Goal: Transaction & Acquisition: Purchase product/service

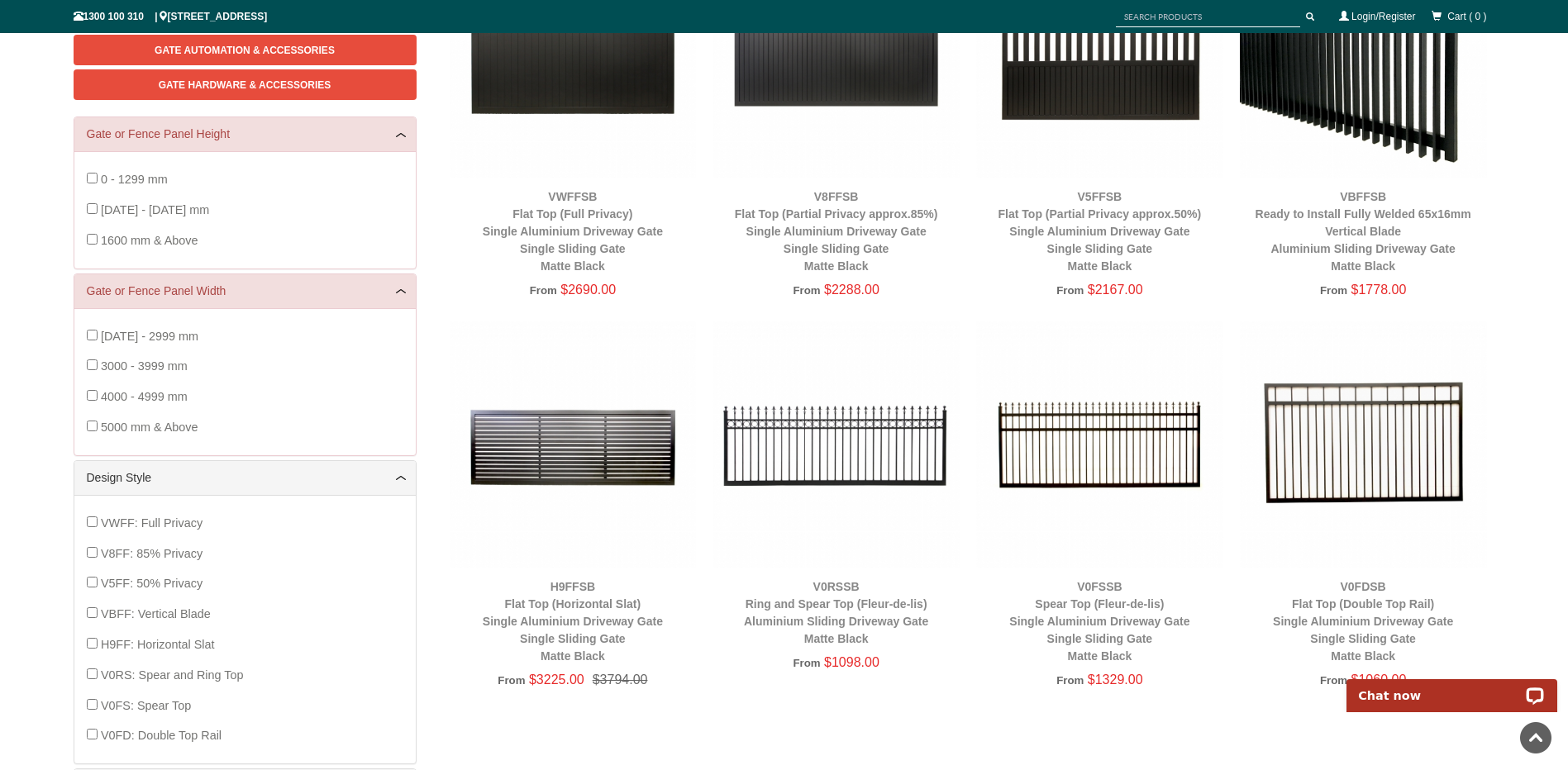
scroll to position [124, 0]
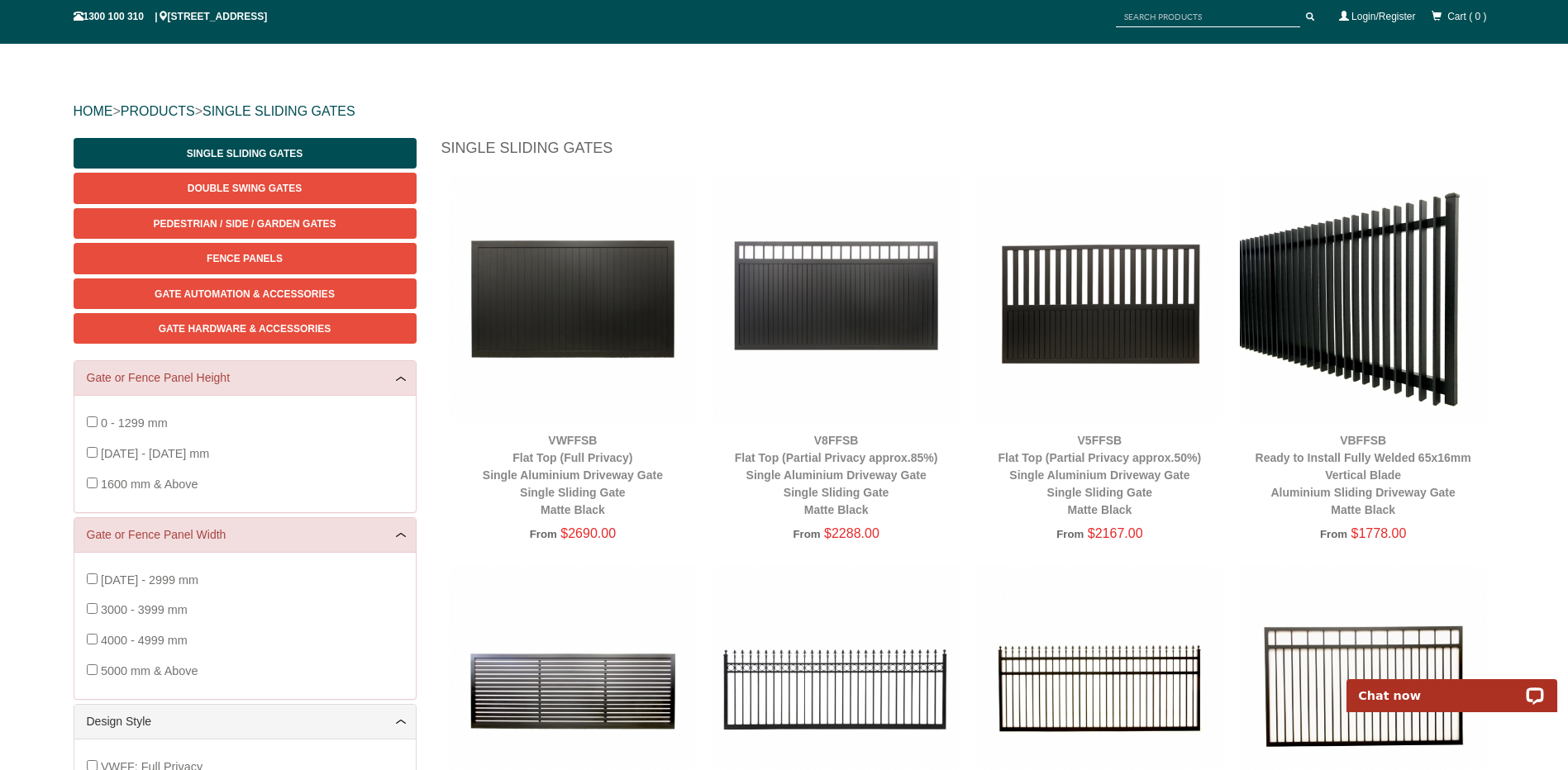
click at [1007, 141] on h1 "Single Sliding Gates" at bounding box center [968, 152] width 1054 height 29
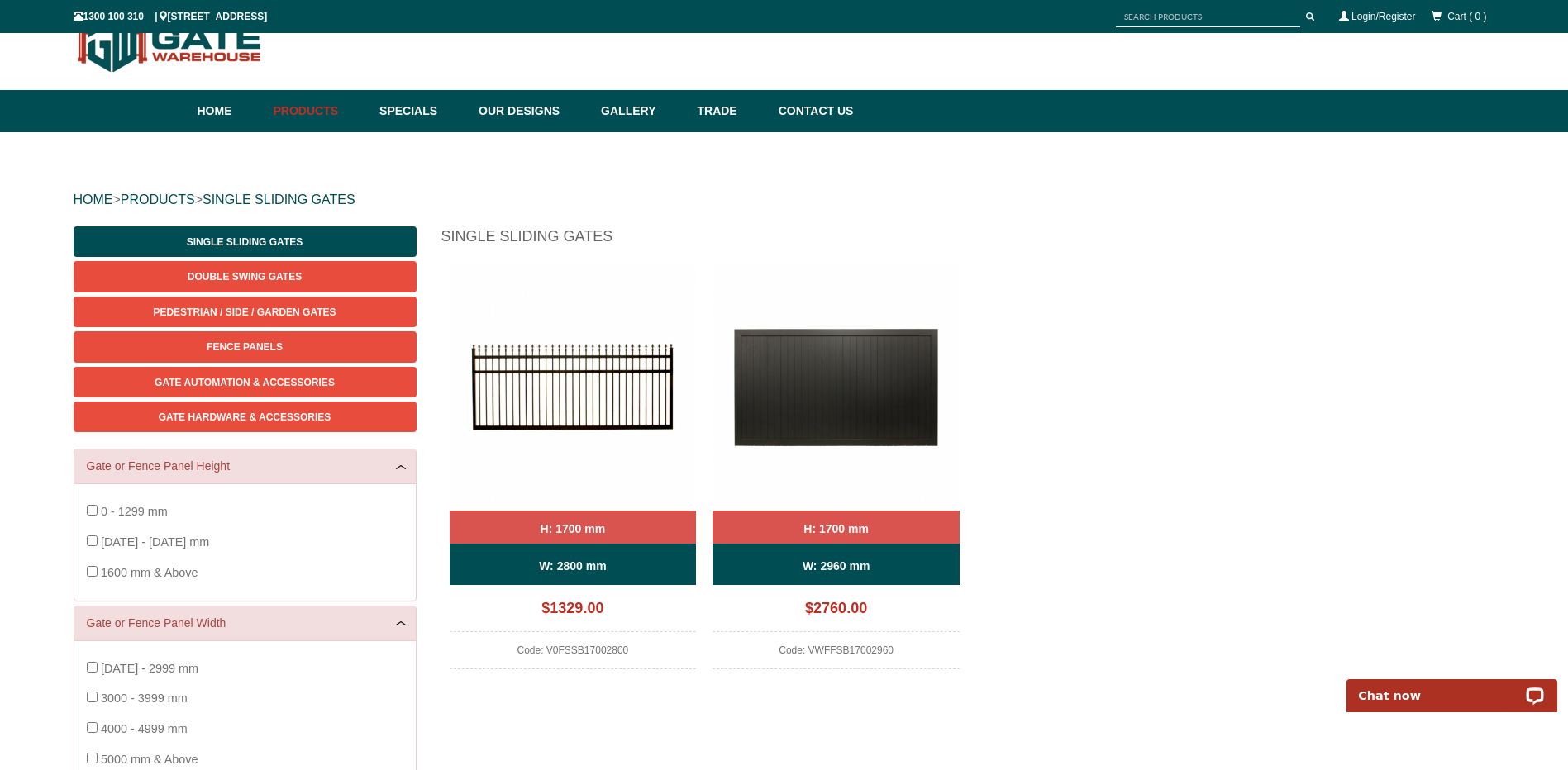
scroll to position [41, 0]
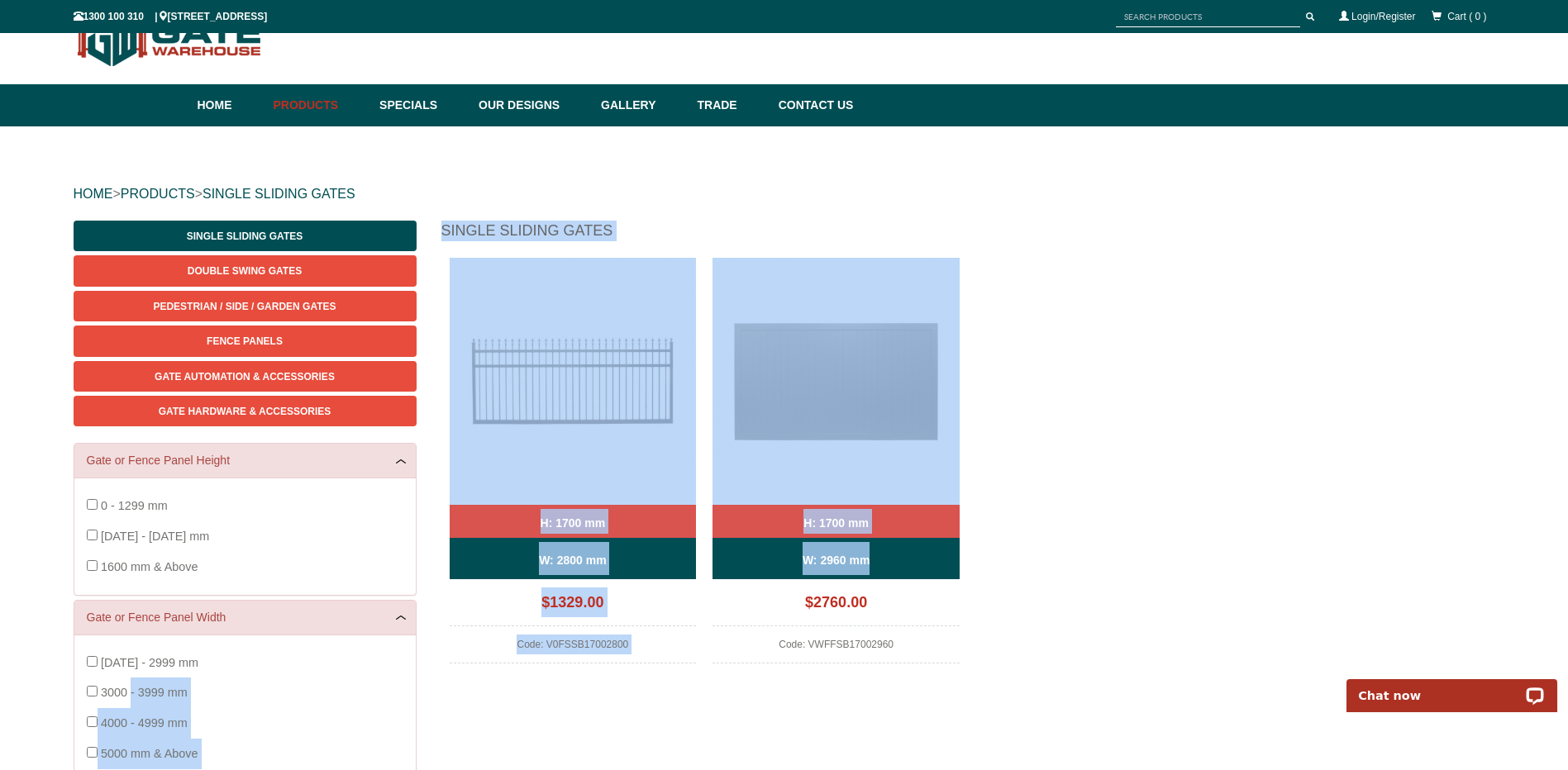
drag, startPoint x: 728, startPoint y: 666, endPoint x: 1060, endPoint y: 494, distance: 373.9
drag, startPoint x: 1060, startPoint y: 494, endPoint x: 1045, endPoint y: 452, distance: 44.6
click at [1045, 452] on div "H: 1700 mm W: 2800 mm $1329.00 Code: V0FSSB17002800 H: 1700 mm W: 2960 mm $2760…" at bounding box center [968, 475] width 1054 height 434
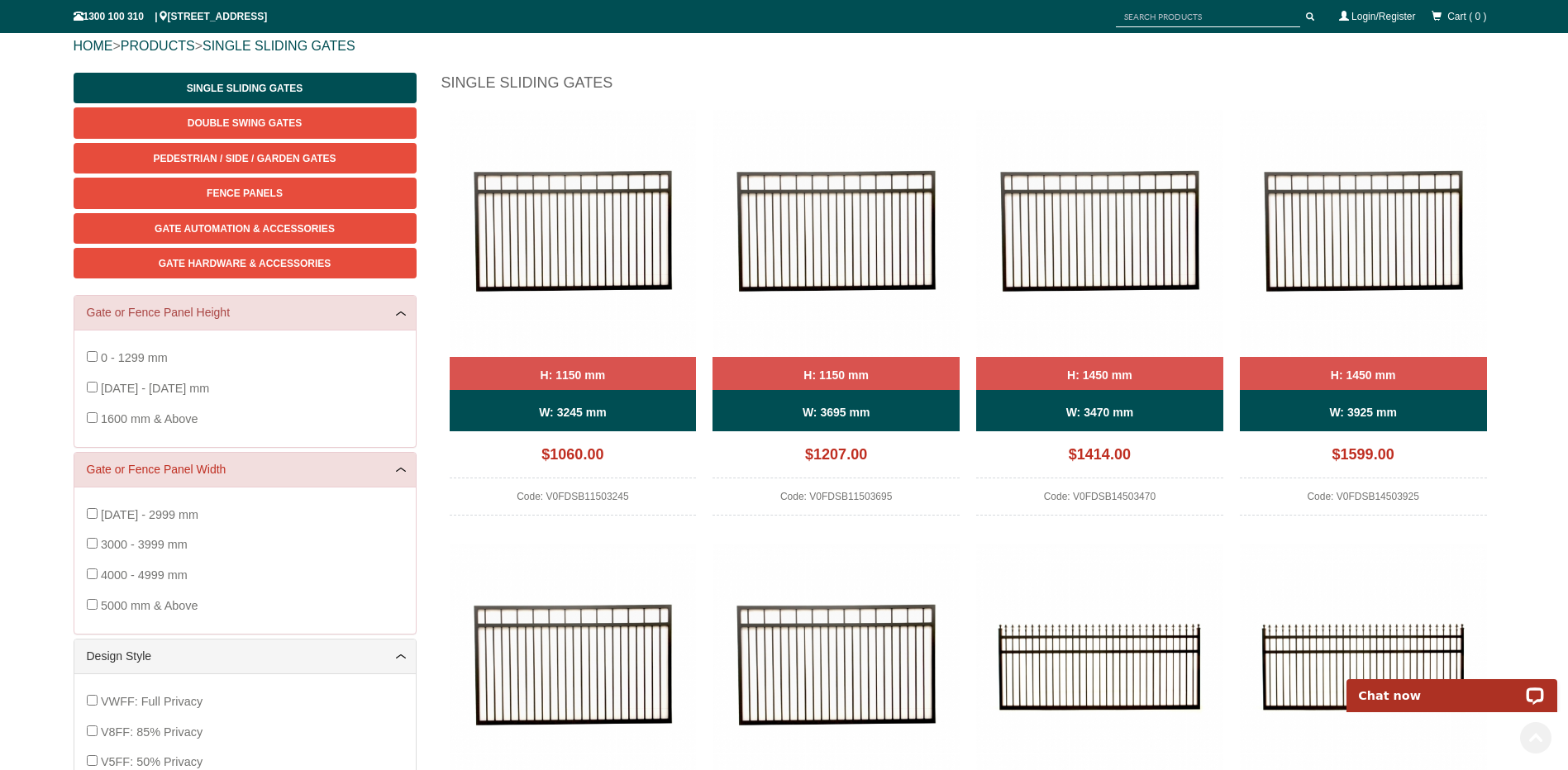
scroll to position [372, 0]
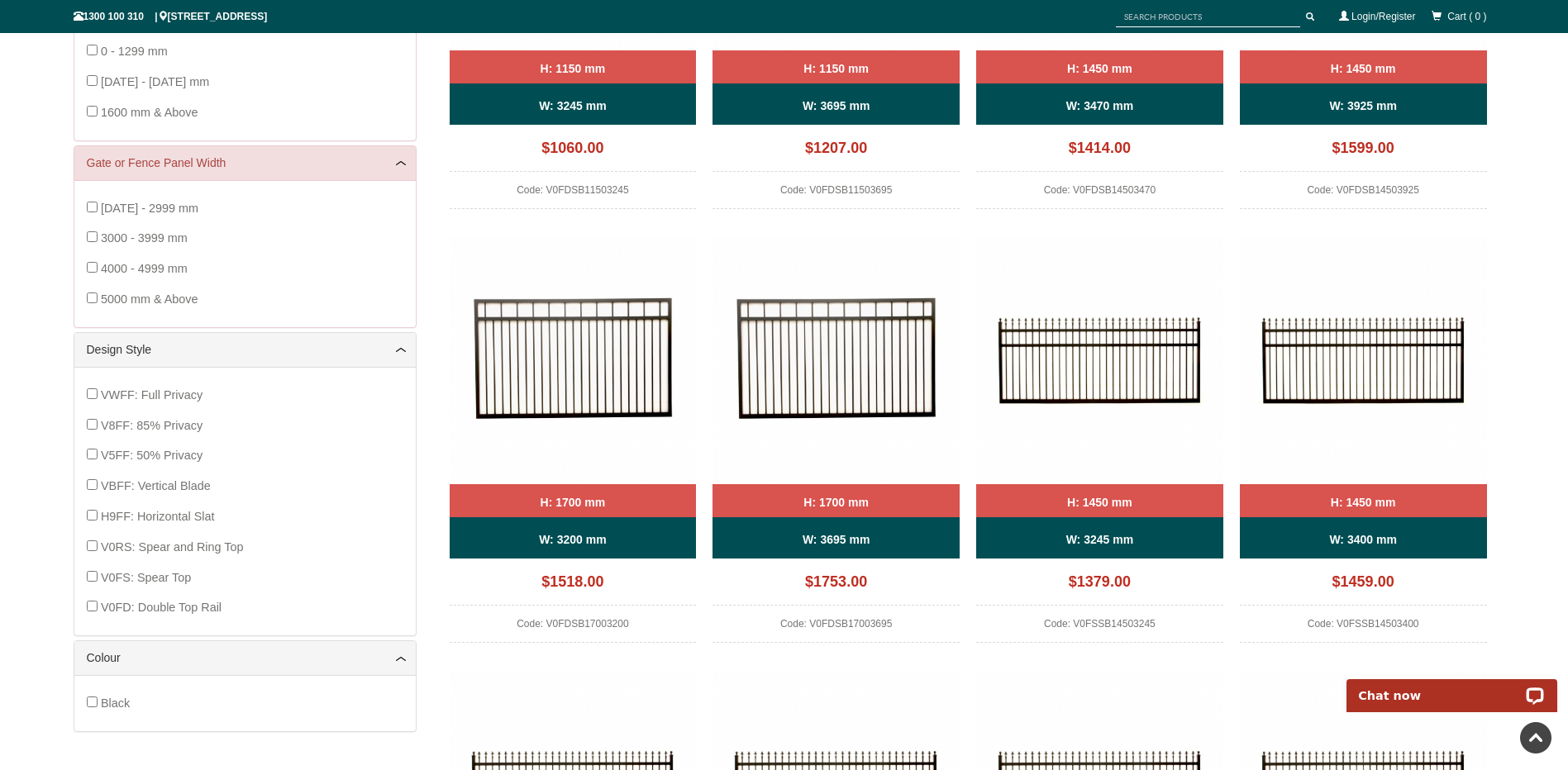
drag, startPoint x: 320, startPoint y: 460, endPoint x: 175, endPoint y: 492, distance: 148.5
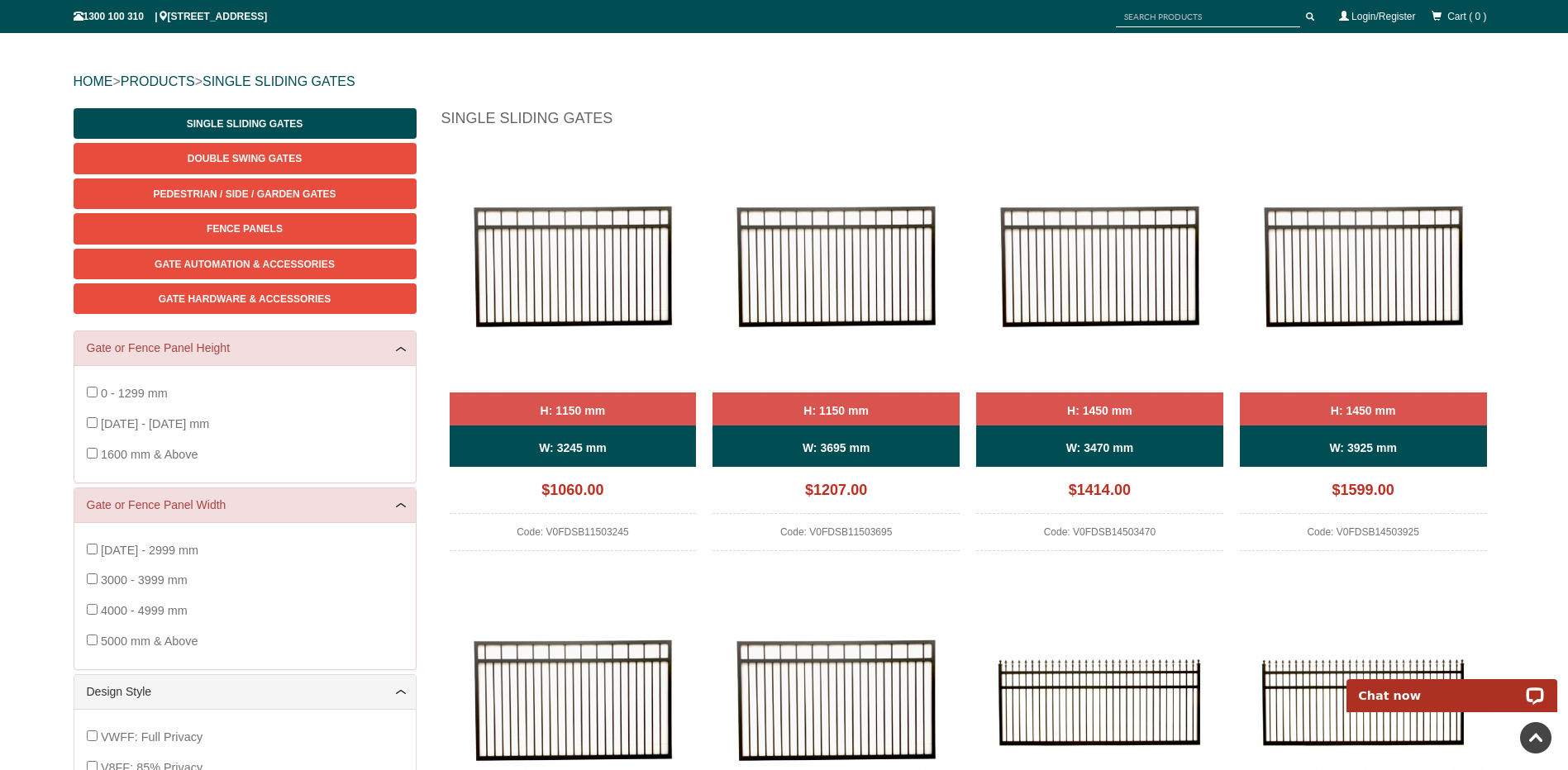
scroll to position [0, 0]
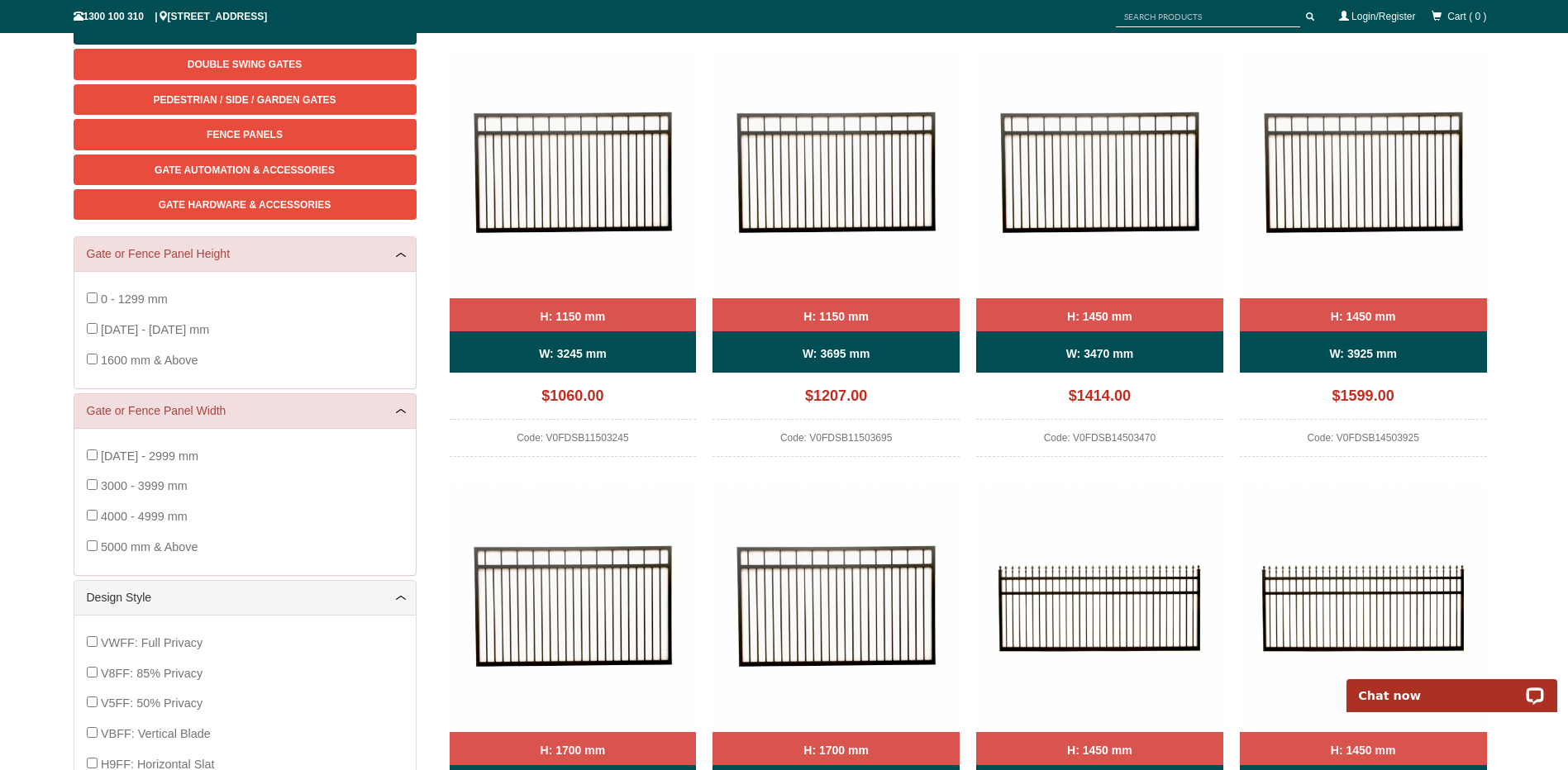
click at [139, 357] on span "1600 mm & Above" at bounding box center [149, 360] width 97 height 13
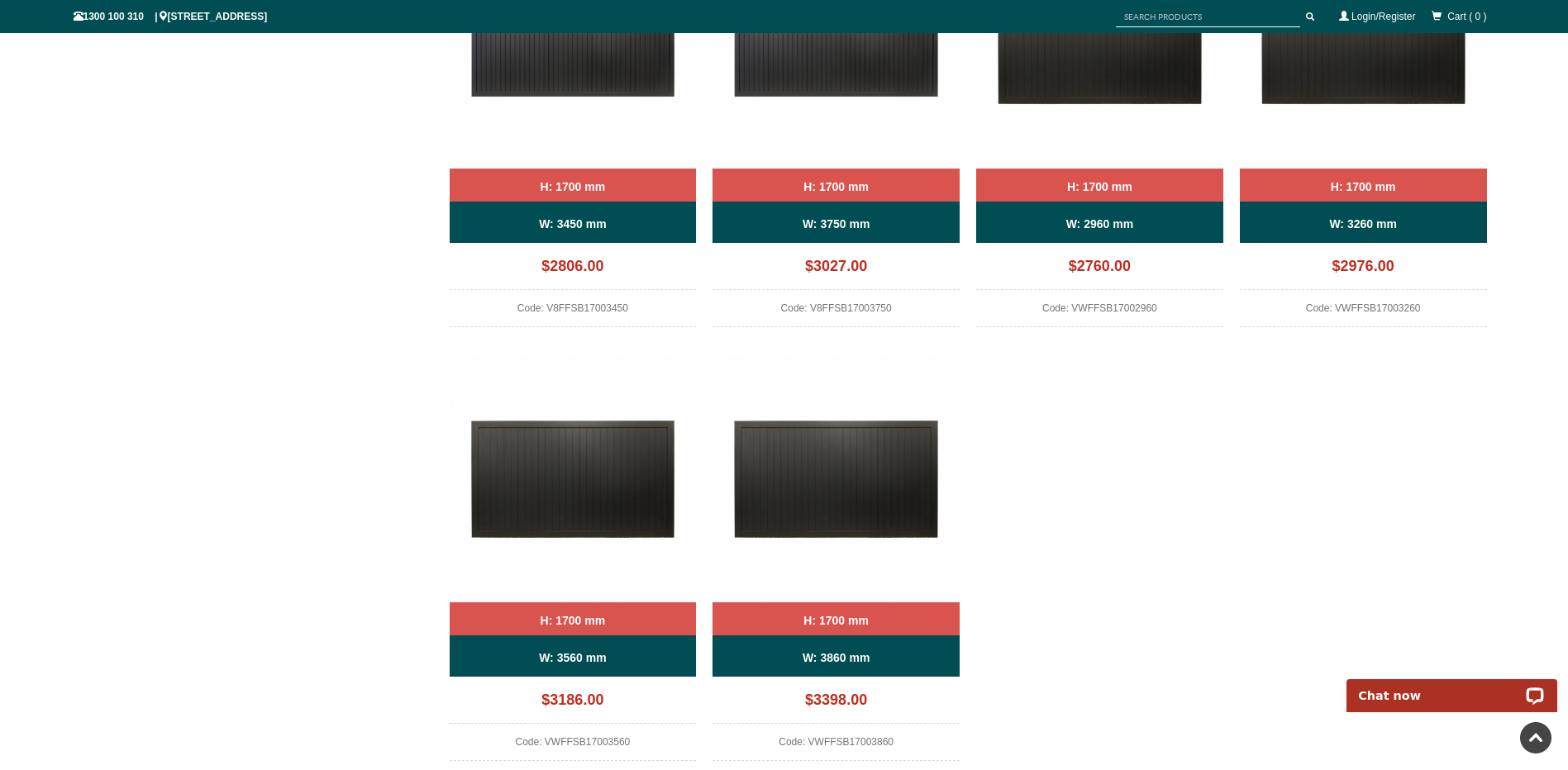
scroll to position [991, 0]
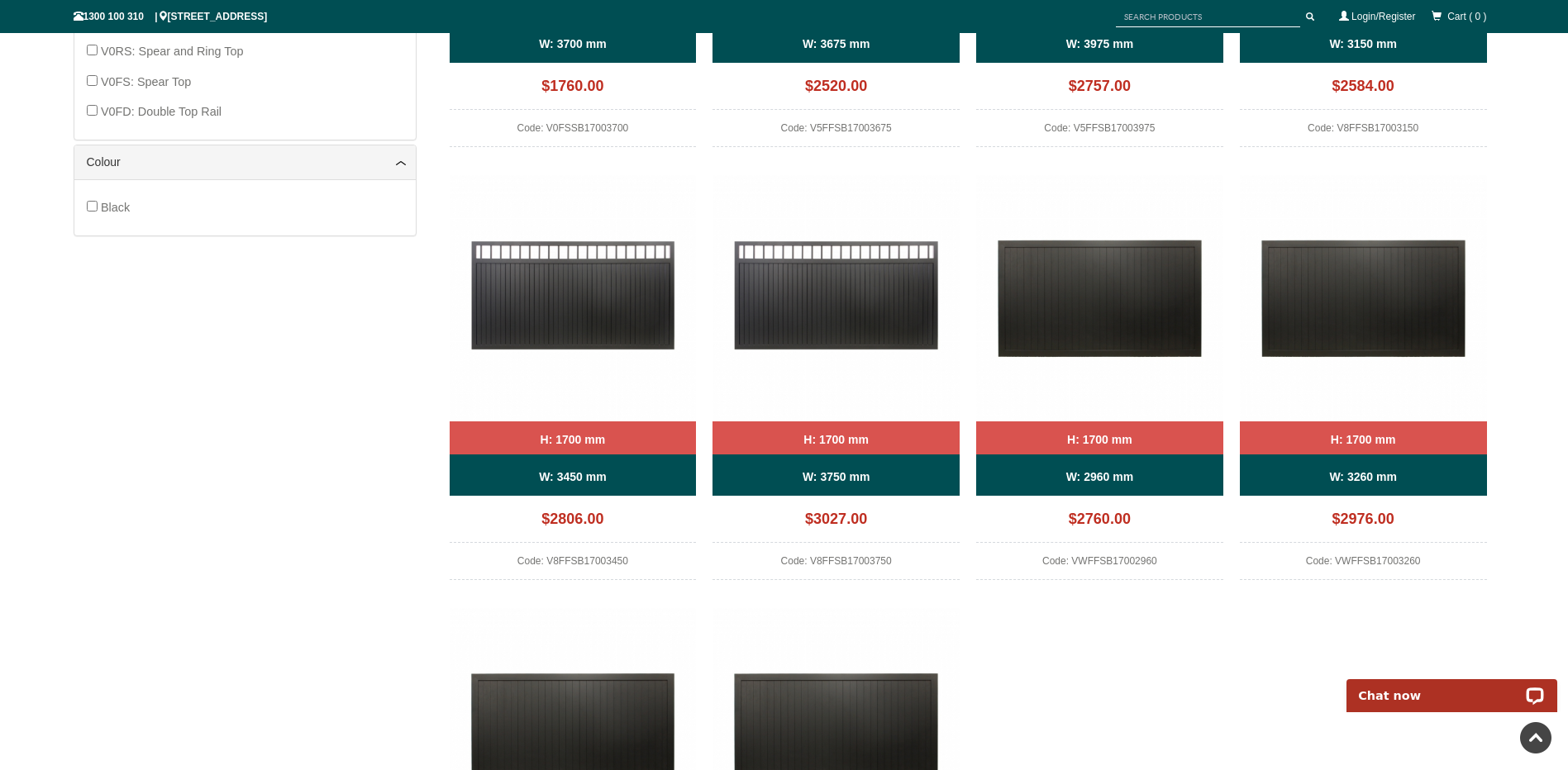
click at [1112, 302] on img at bounding box center [1099, 298] width 247 height 247
